Goal: Transaction & Acquisition: Purchase product/service

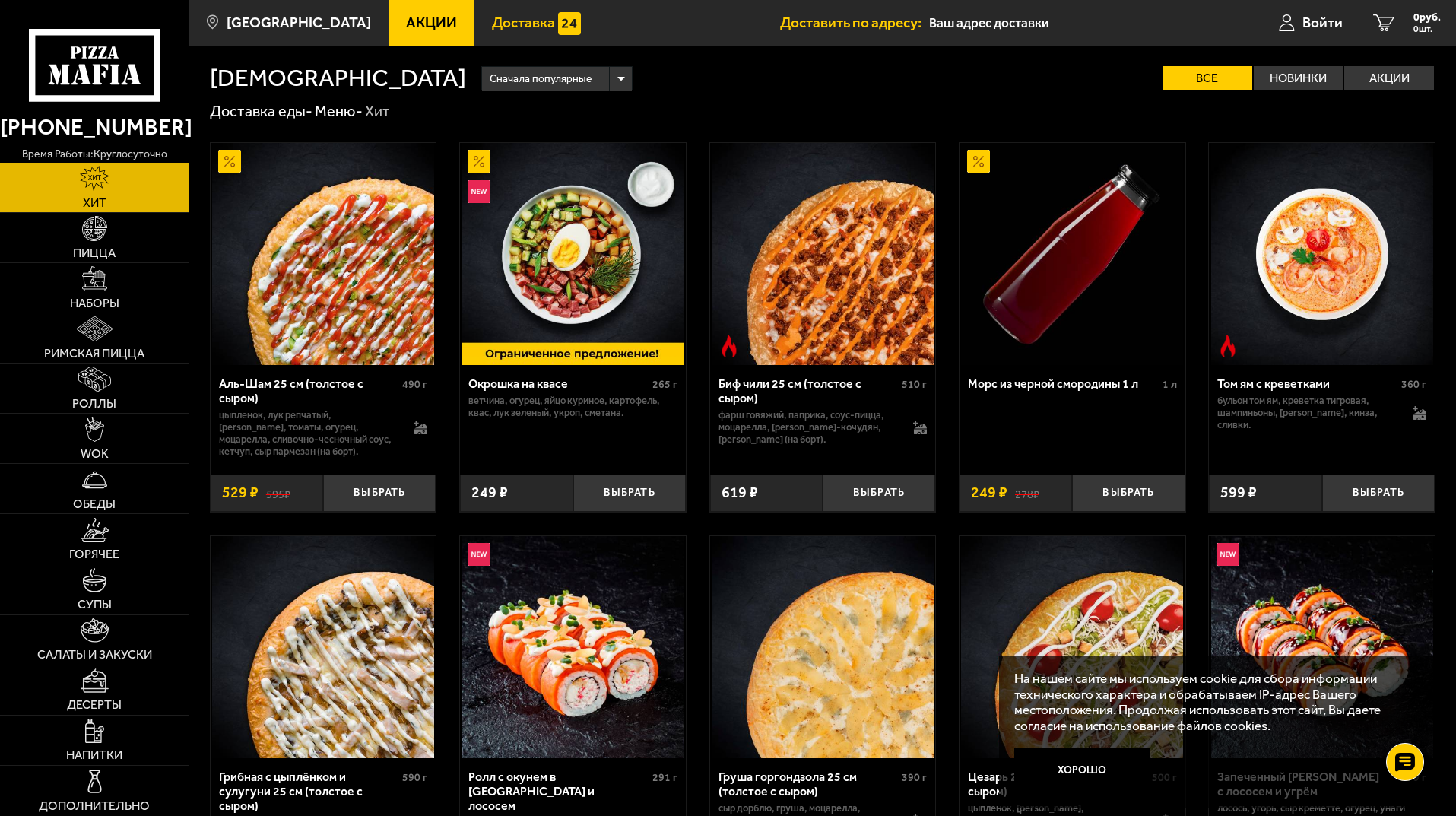
click at [502, 24] on span "Доставка" at bounding box center [523, 22] width 63 height 14
click at [103, 248] on span "Пицца" at bounding box center [94, 253] width 43 height 12
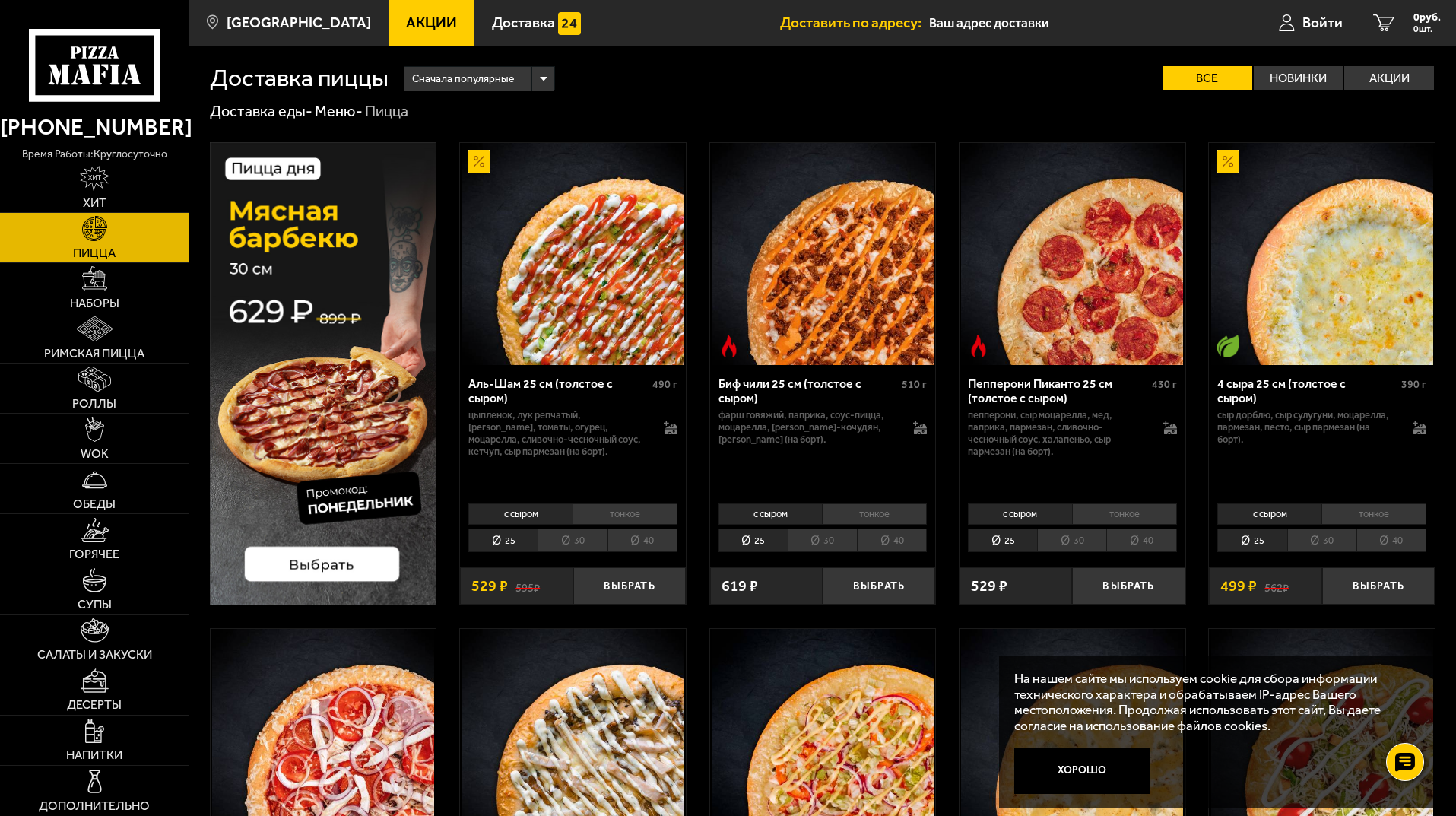
click at [1325, 540] on li "30" at bounding box center [1322, 541] width 69 height 24
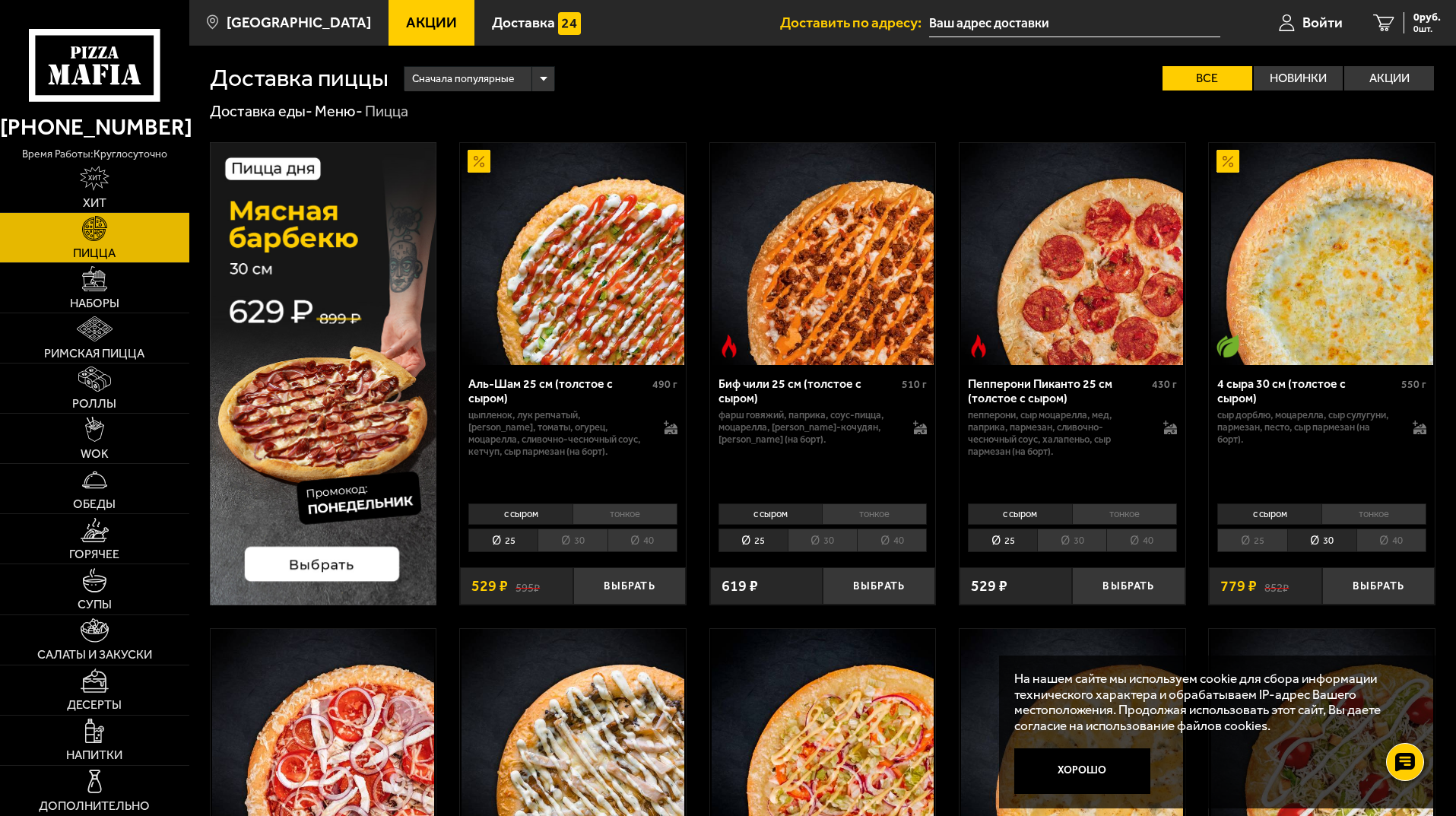
click at [1257, 541] on li "25" at bounding box center [1252, 541] width 69 height 24
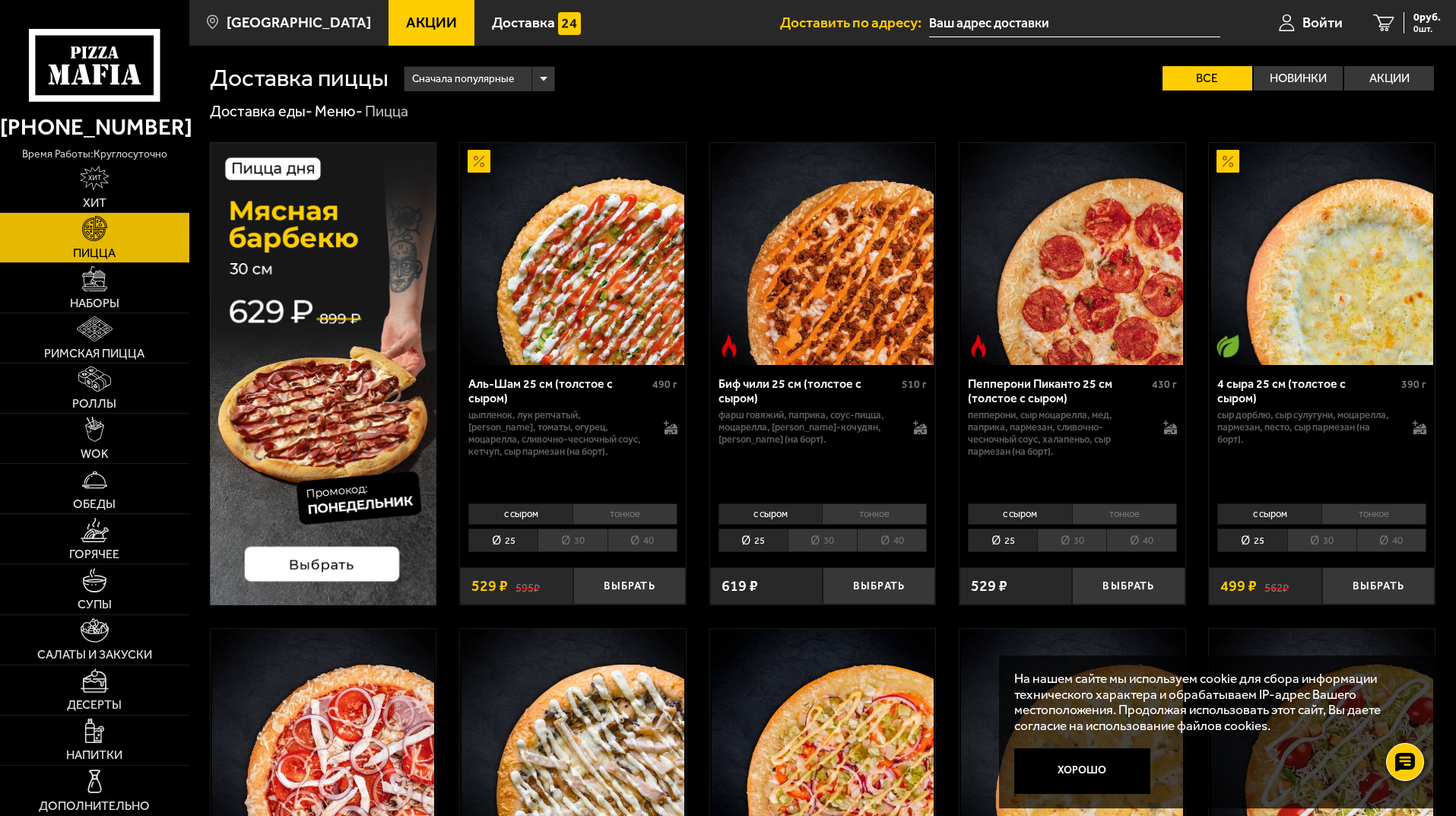
click at [1391, 541] on li "40" at bounding box center [1391, 541] width 70 height 24
